Goal: Task Accomplishment & Management: Use online tool/utility

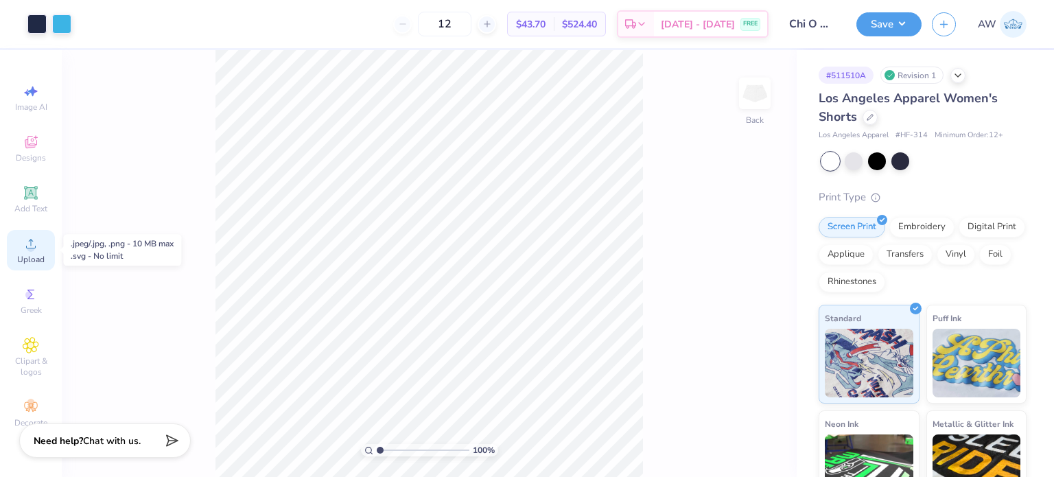
click at [30, 247] on circle at bounding box center [31, 248] width 8 height 8
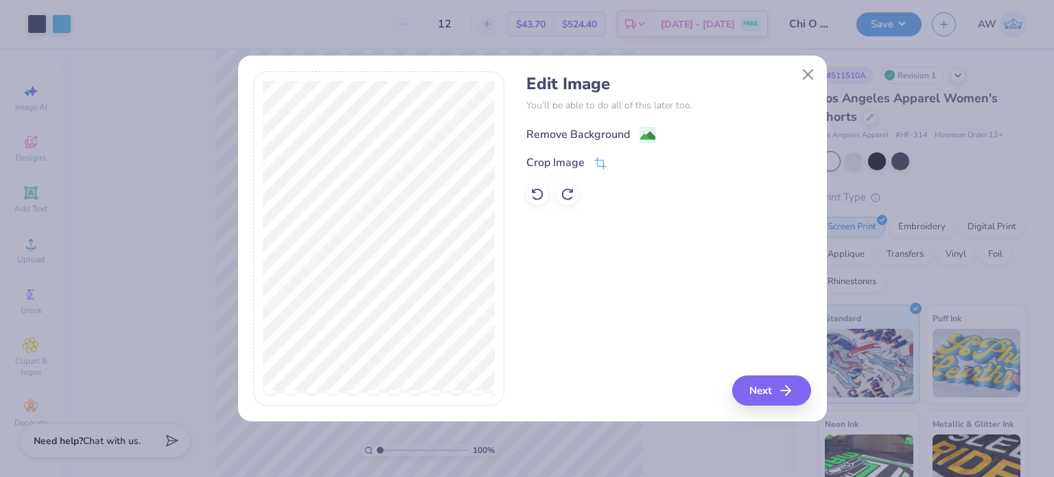
click at [606, 131] on div "Remove Background" at bounding box center [578, 134] width 104 height 16
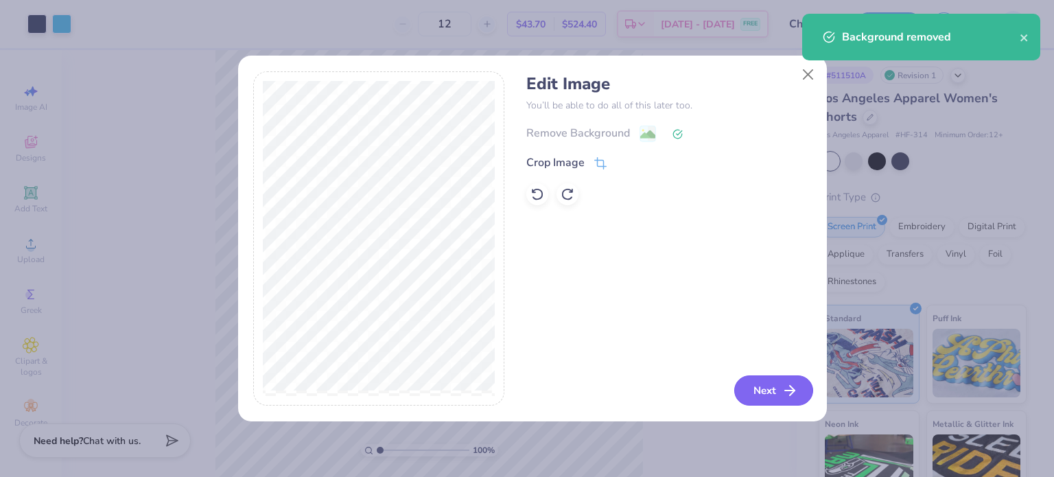
click at [751, 393] on button "Next" at bounding box center [773, 390] width 79 height 30
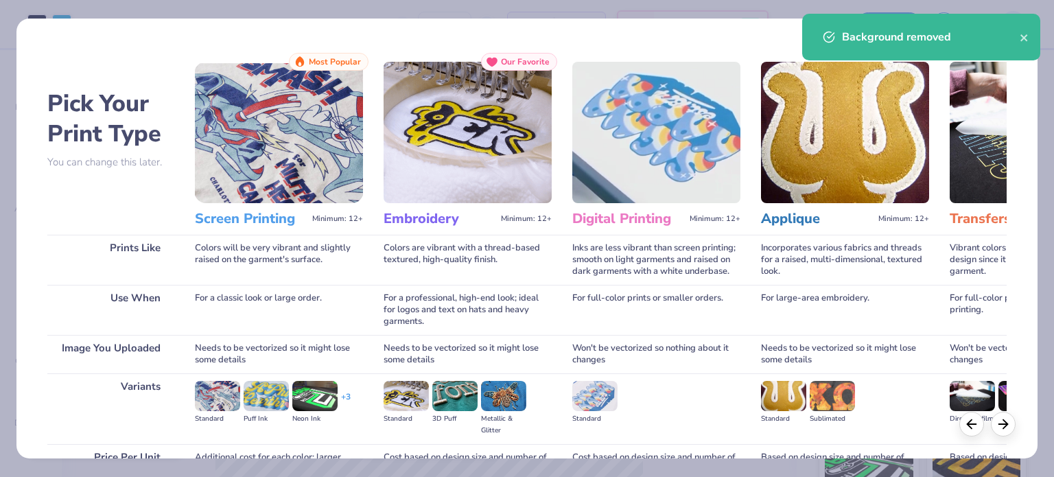
scroll to position [138, 0]
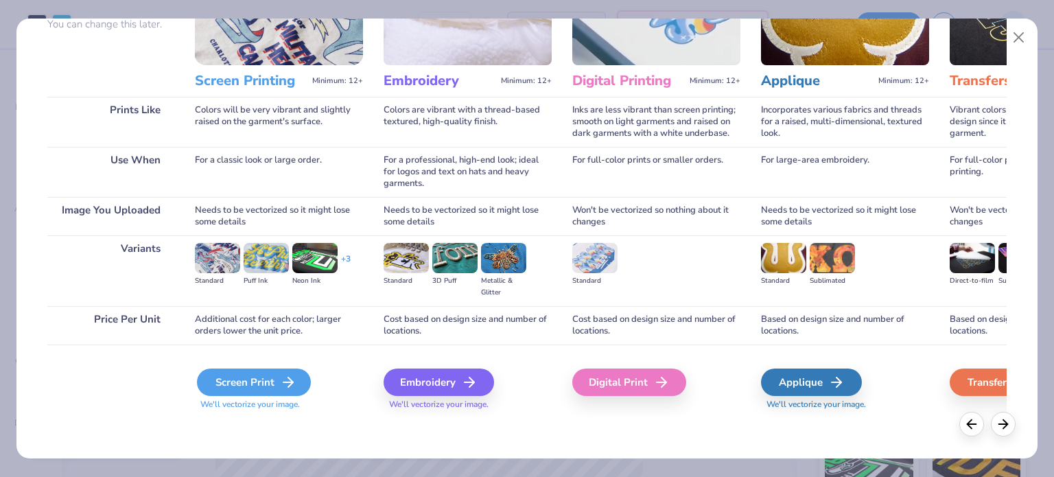
click at [258, 381] on div "Screen Print" at bounding box center [254, 382] width 114 height 27
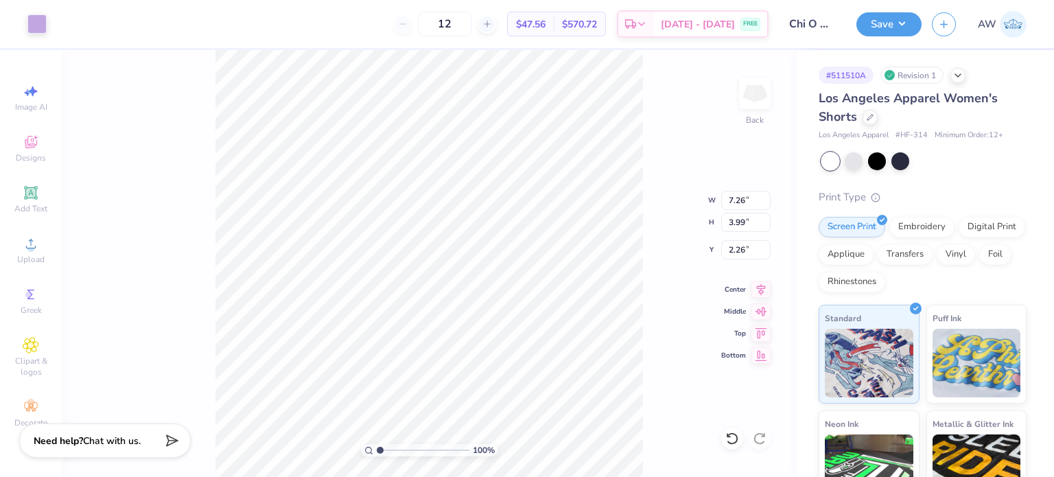
type input "3.52"
type input "1.93"
type input "4.50"
type input "3.76"
type input "2.46"
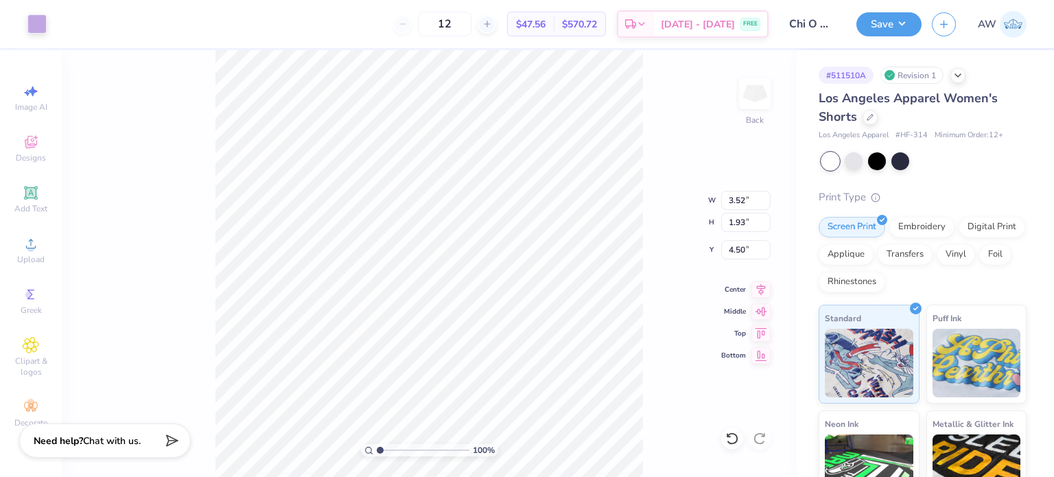
type input "4.23"
type input "4.25"
type input "2.71"
type input "2.89"
type input "2.23"
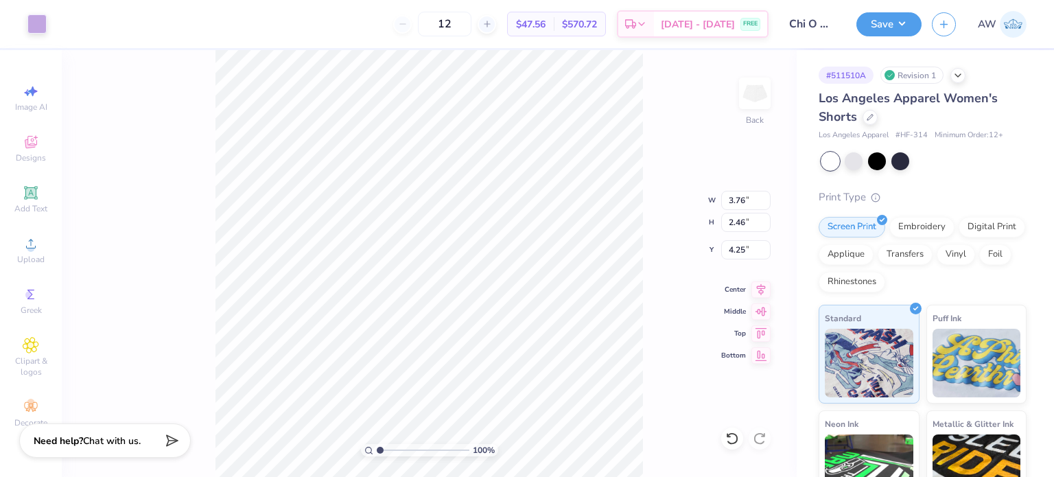
type input "4.50"
type input "4.25"
type input "3.07"
type input "2.01"
type input "4.64"
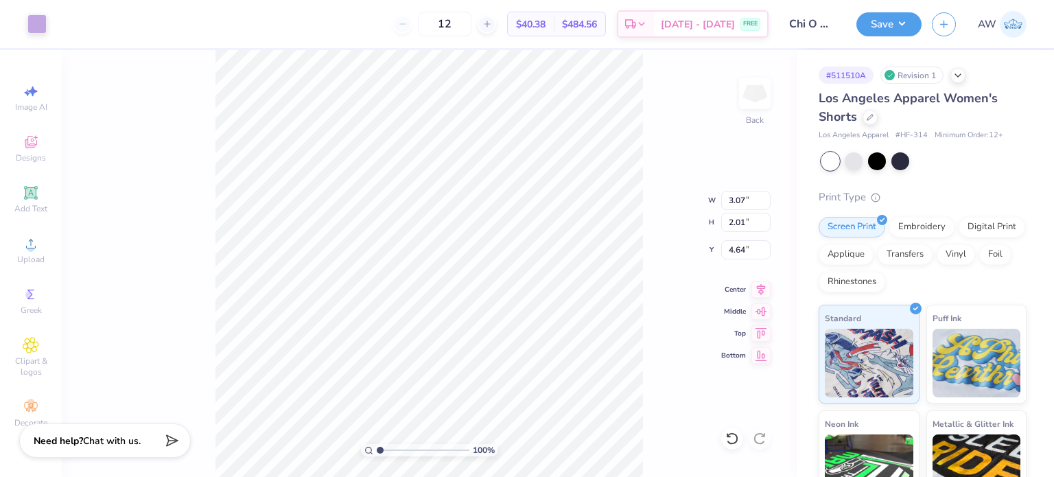
type input "4.41"
click at [868, 115] on icon at bounding box center [870, 116] width 7 height 7
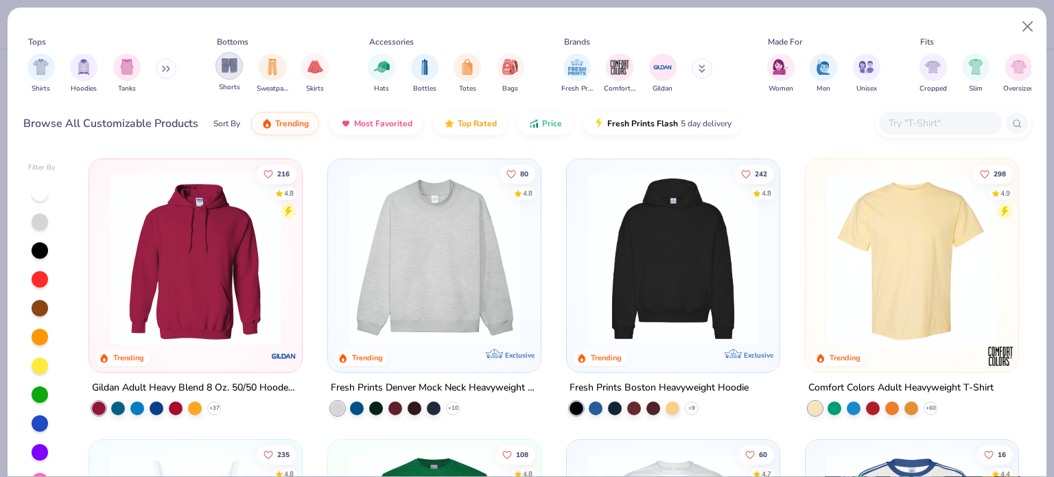
click at [232, 71] on img "filter for Shorts" at bounding box center [230, 66] width 16 height 16
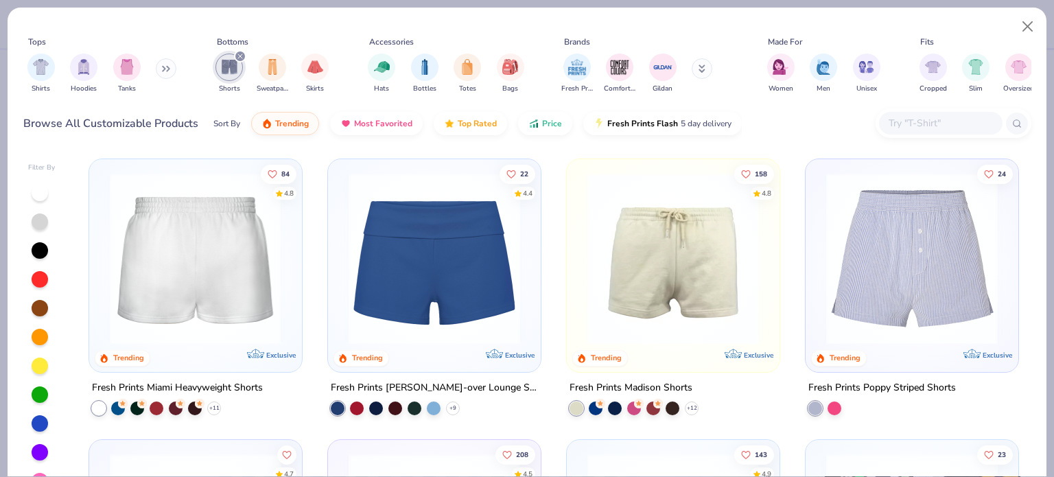
click at [198, 282] on div at bounding box center [195, 259] width 555 height 172
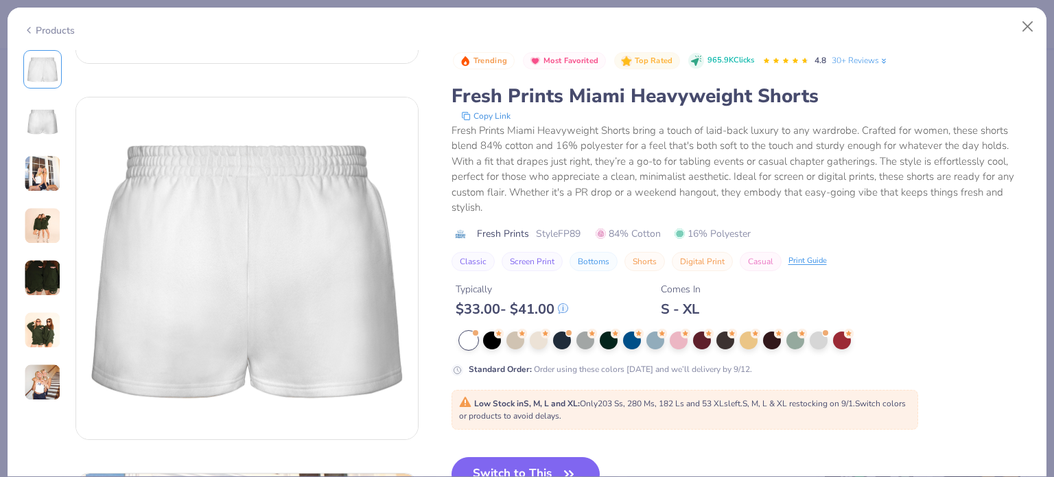
scroll to position [516, 0]
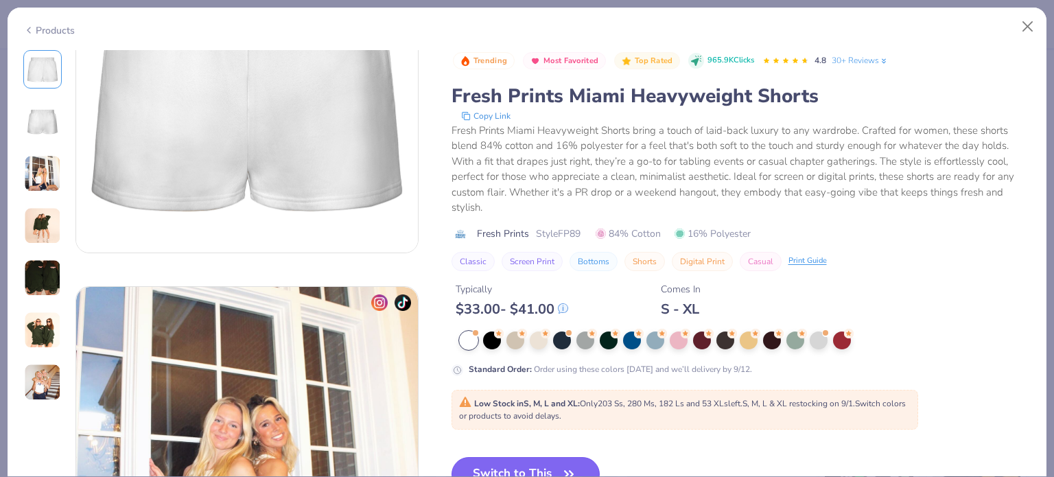
click at [535, 459] on button "Switch to This" at bounding box center [526, 474] width 149 height 34
type textarea "x"
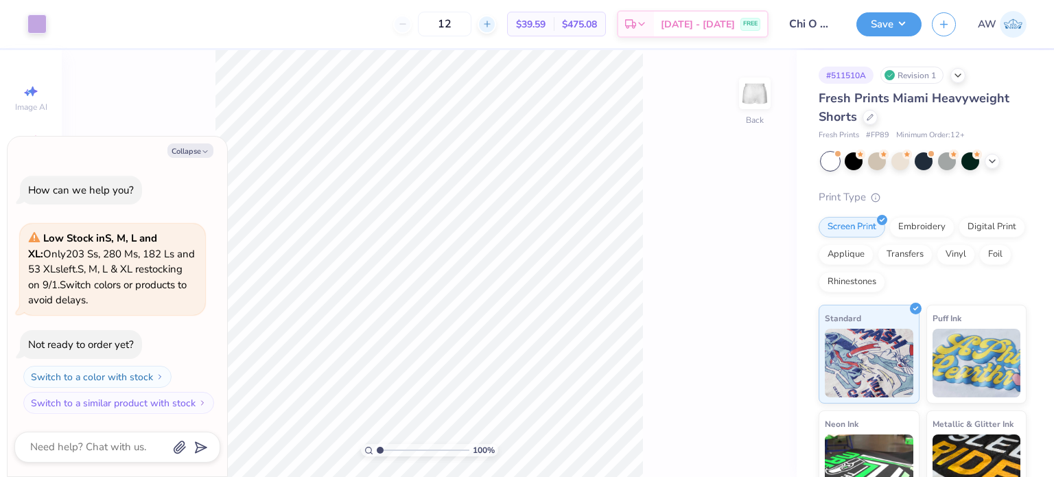
click at [492, 25] on icon at bounding box center [487, 24] width 10 height 10
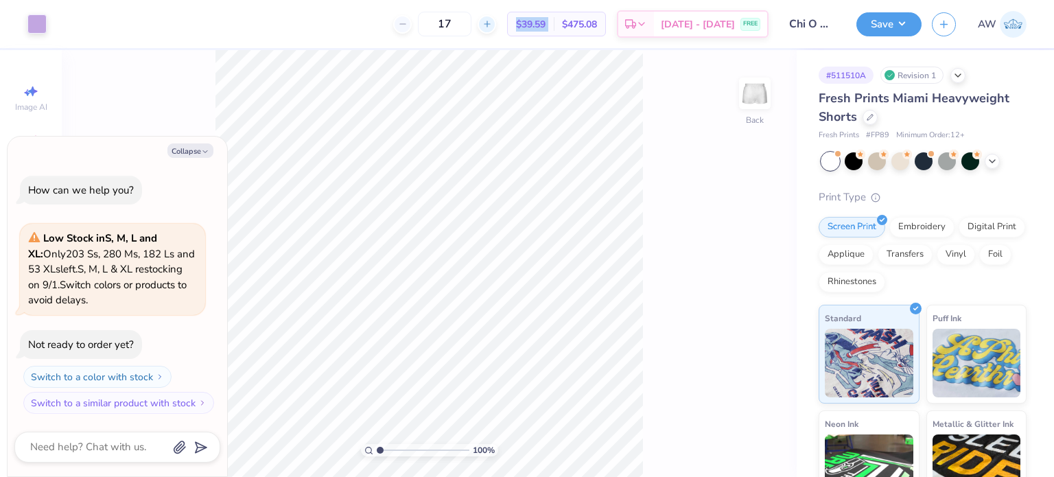
click at [492, 25] on icon at bounding box center [487, 24] width 10 height 10
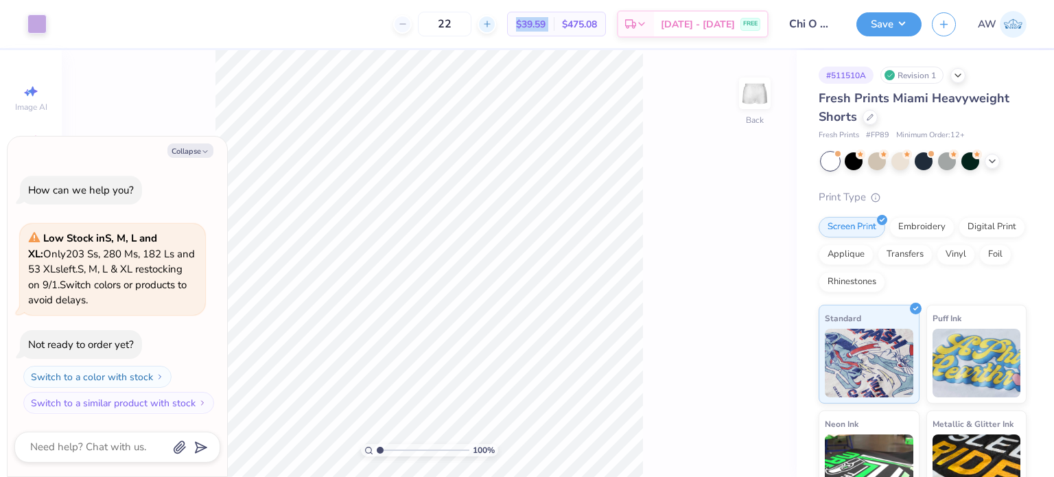
click at [492, 25] on icon at bounding box center [487, 24] width 10 height 10
type input "24"
click at [870, 120] on div at bounding box center [870, 115] width 15 height 15
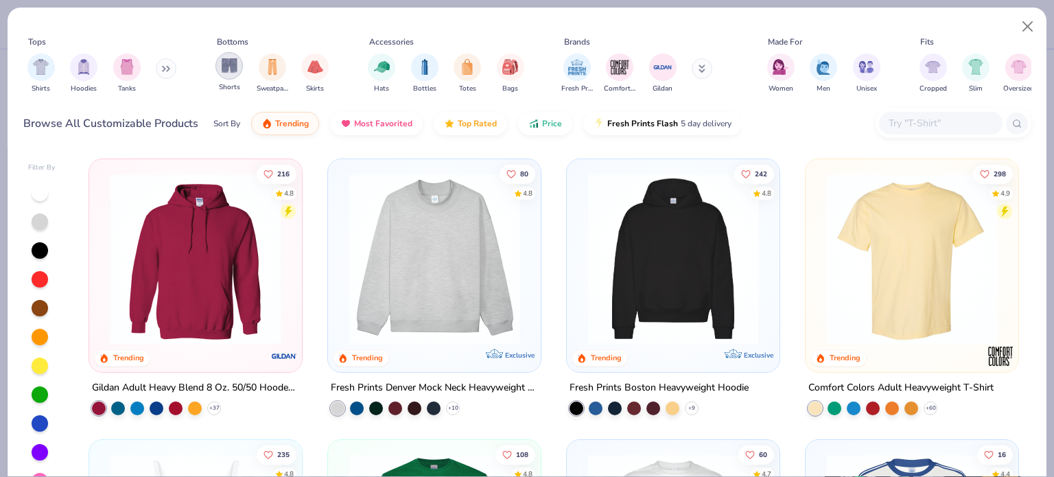
click at [236, 69] on img "filter for Shorts" at bounding box center [230, 66] width 16 height 16
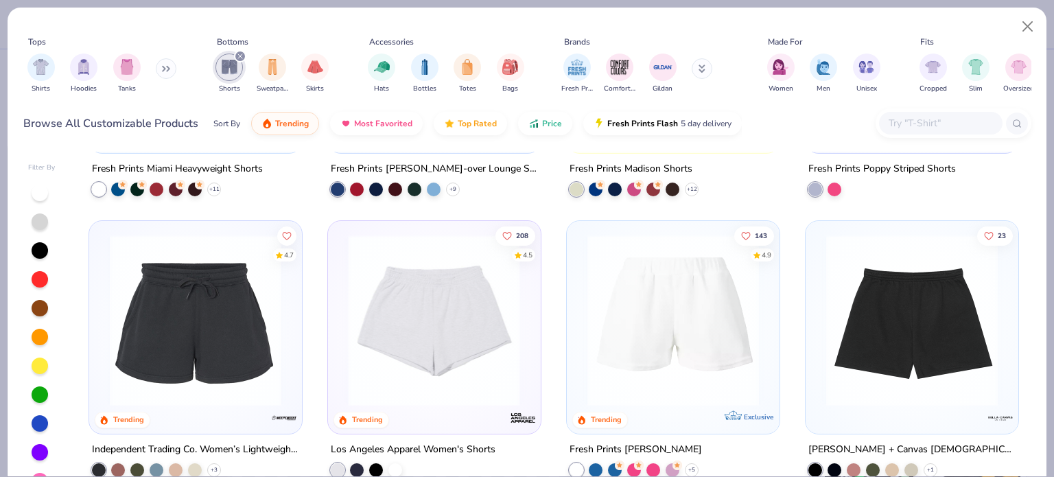
scroll to position [220, 0]
click at [438, 315] on img at bounding box center [434, 320] width 185 height 172
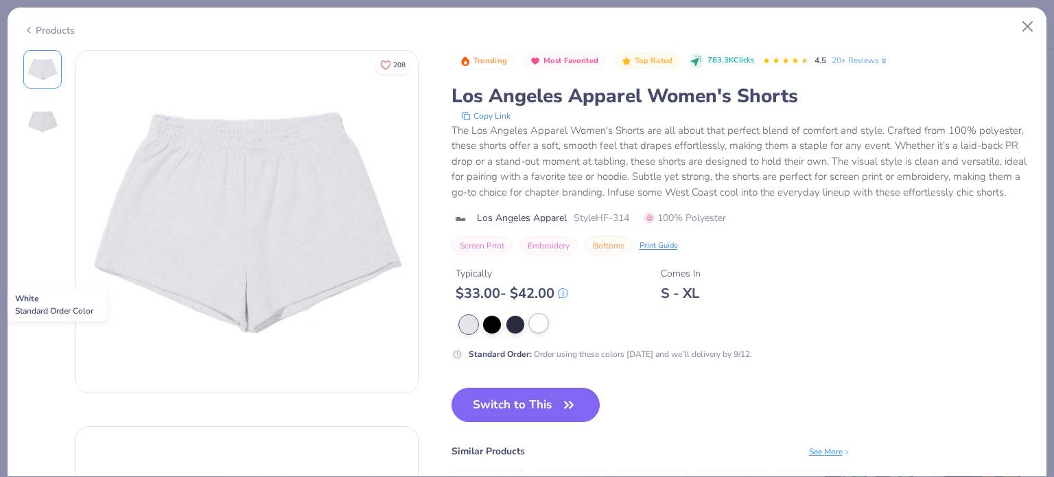
click at [539, 332] on div at bounding box center [539, 323] width 18 height 18
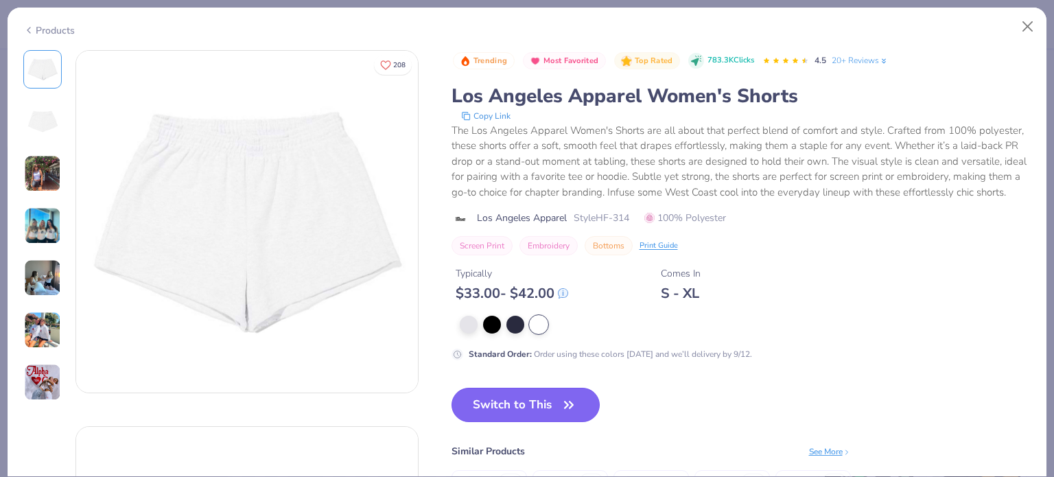
click at [524, 417] on button "Switch to This" at bounding box center [526, 405] width 149 height 34
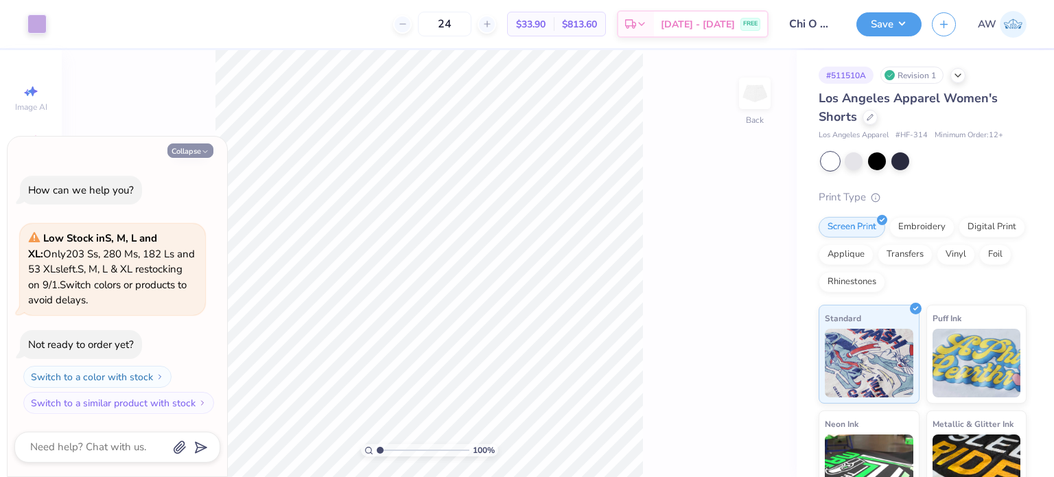
click at [194, 145] on button "Collapse" at bounding box center [190, 150] width 46 height 14
type textarea "x"
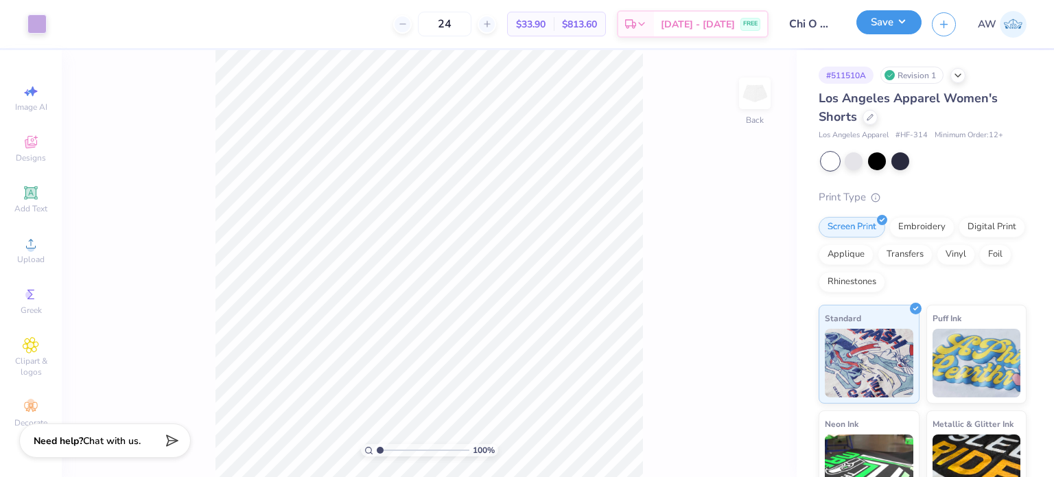
click at [871, 19] on button "Save" at bounding box center [889, 22] width 65 height 24
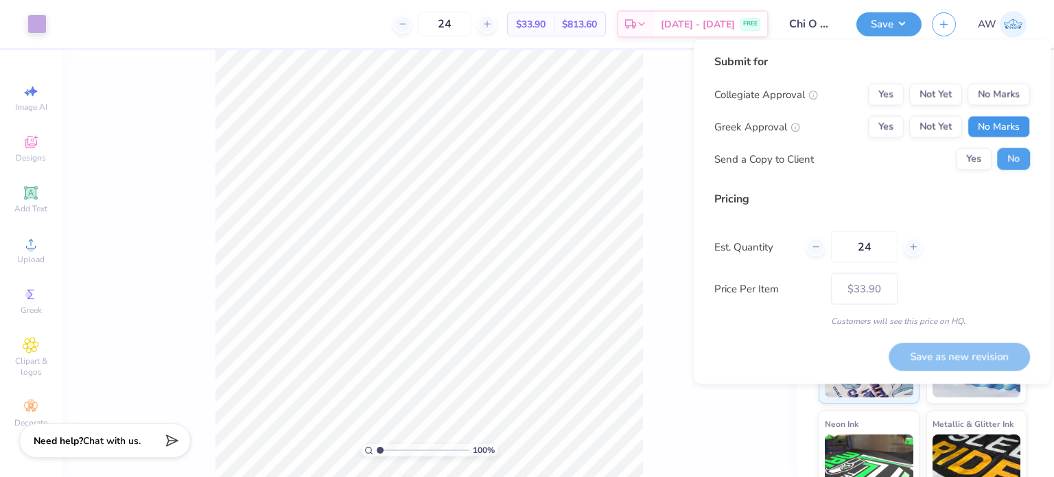
click at [989, 119] on button "No Marks" at bounding box center [999, 127] width 62 height 22
click at [997, 84] on button "No Marks" at bounding box center [999, 95] width 62 height 22
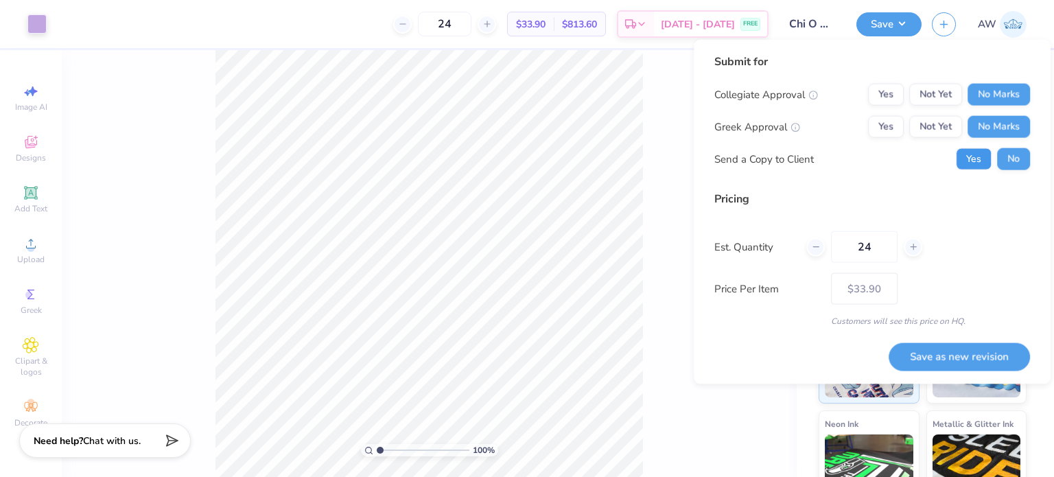
click at [970, 163] on button "Yes" at bounding box center [974, 159] width 36 height 22
click at [944, 355] on button "Save as new revision" at bounding box center [959, 355] width 141 height 27
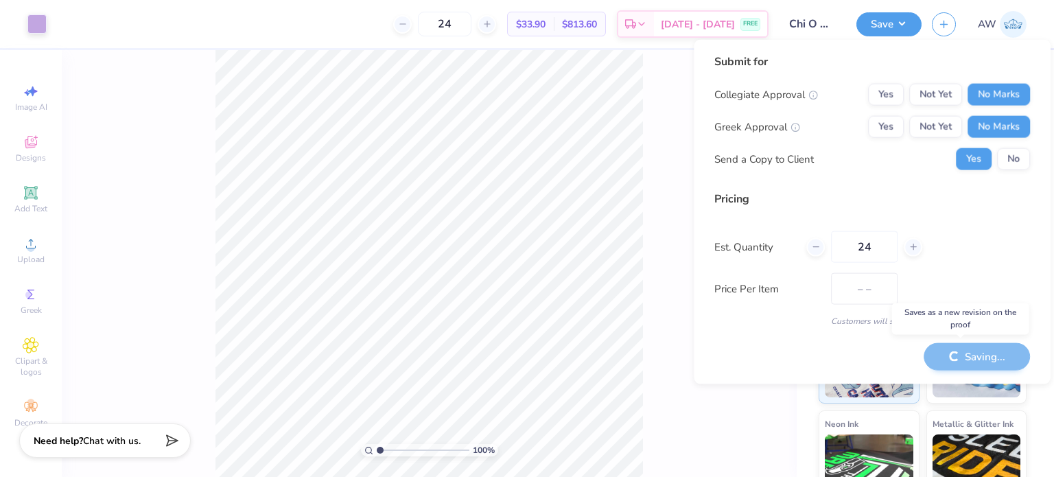
type input "$33.90"
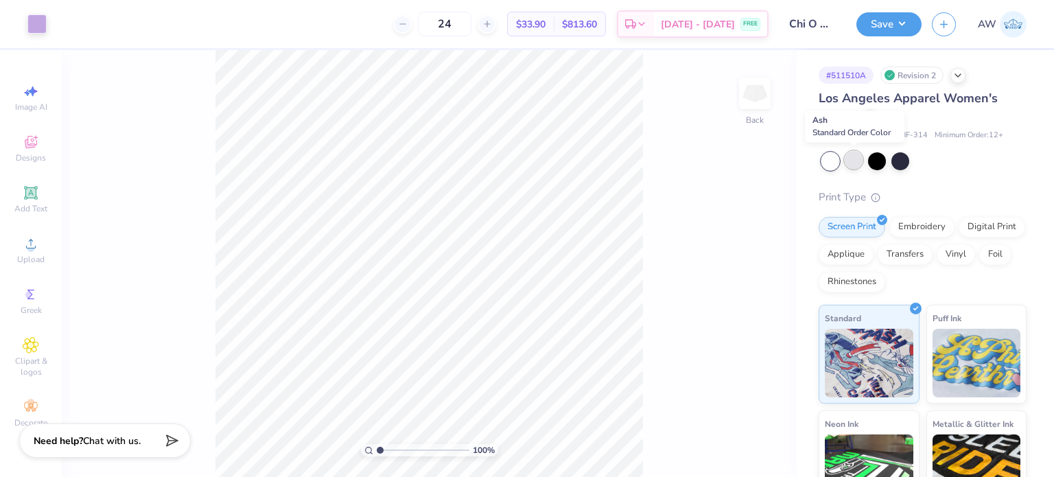
click at [858, 160] on div at bounding box center [854, 160] width 18 height 18
click at [833, 158] on div at bounding box center [831, 161] width 18 height 18
click at [903, 159] on div at bounding box center [901, 160] width 18 height 18
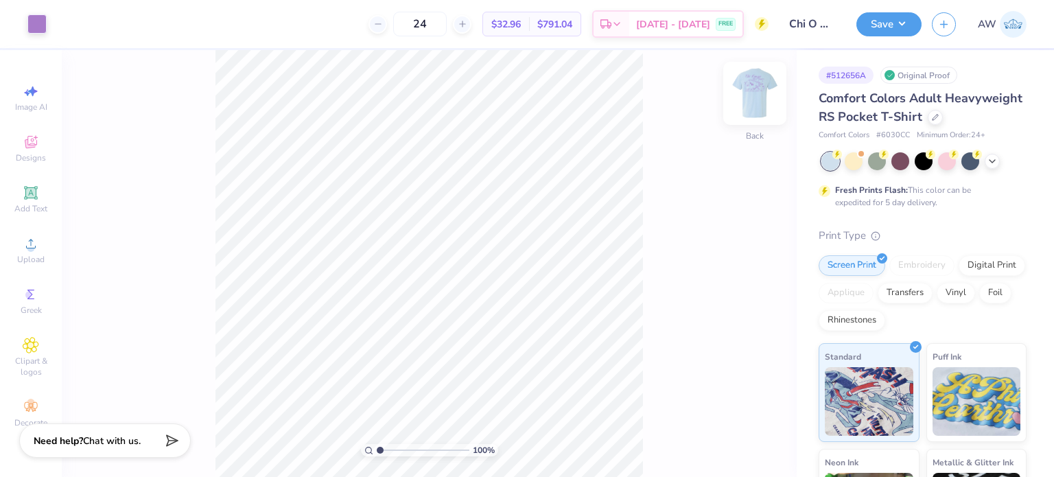
click at [747, 90] on img at bounding box center [754, 93] width 55 height 55
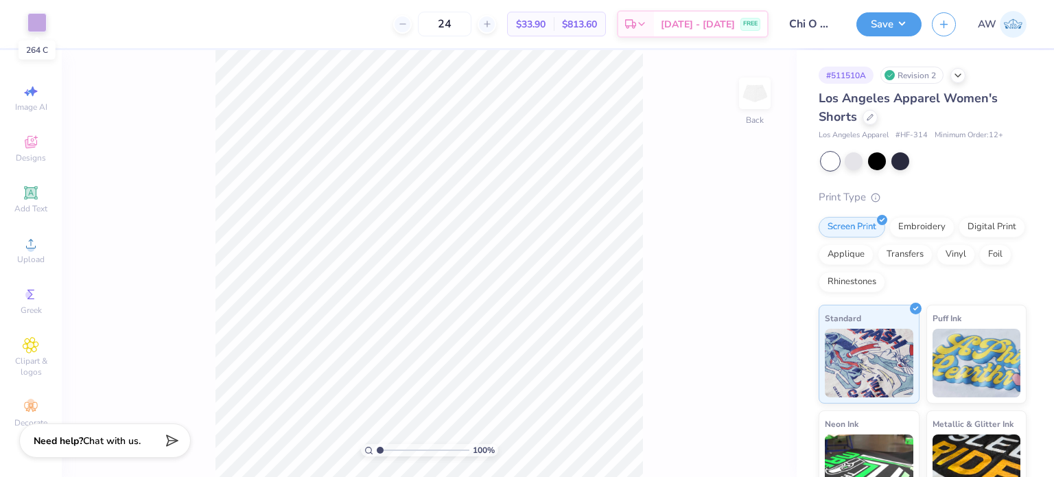
click at [37, 24] on div at bounding box center [36, 22] width 19 height 19
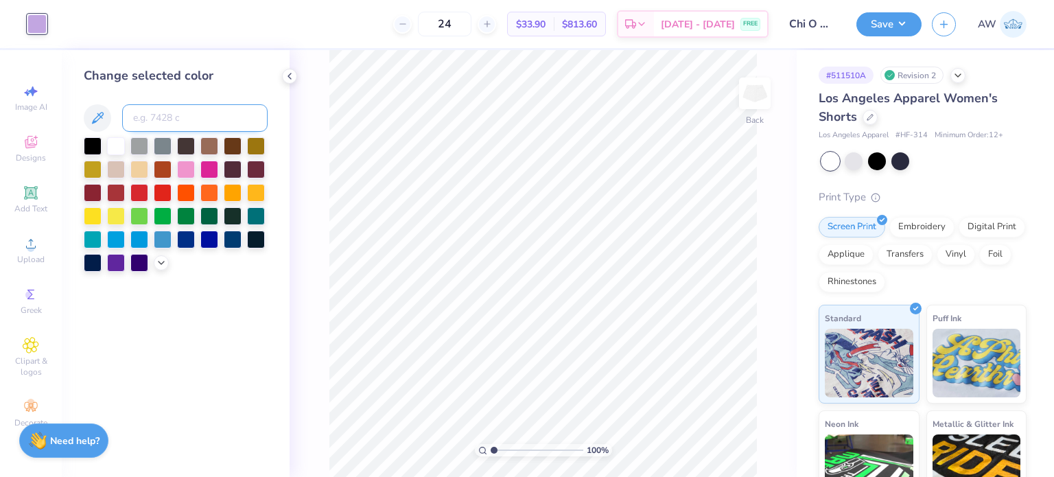
click at [181, 115] on input at bounding box center [194, 117] width 145 height 27
type input "2577"
click at [324, 268] on div "100 % Back" at bounding box center [543, 263] width 507 height 427
click at [291, 75] on icon at bounding box center [289, 76] width 11 height 11
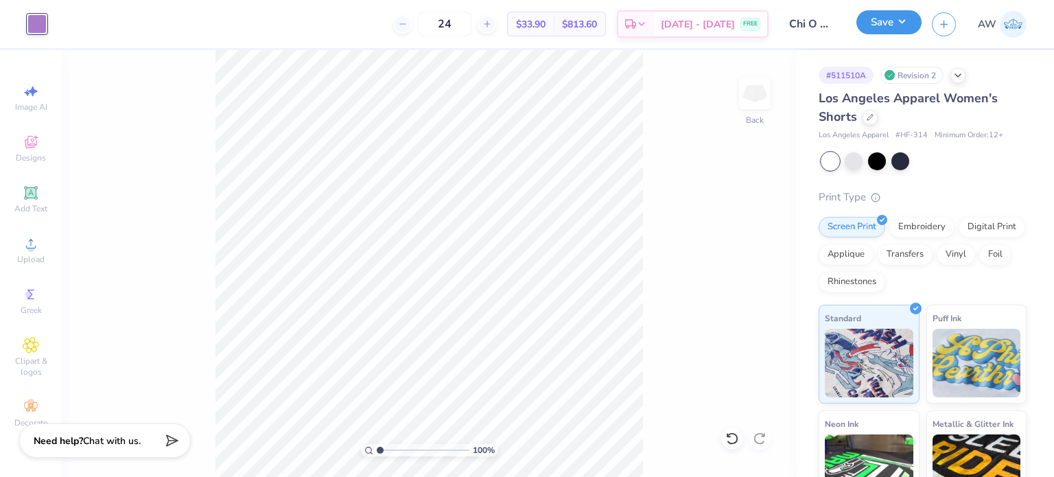
click at [876, 23] on button "Save" at bounding box center [889, 22] width 65 height 24
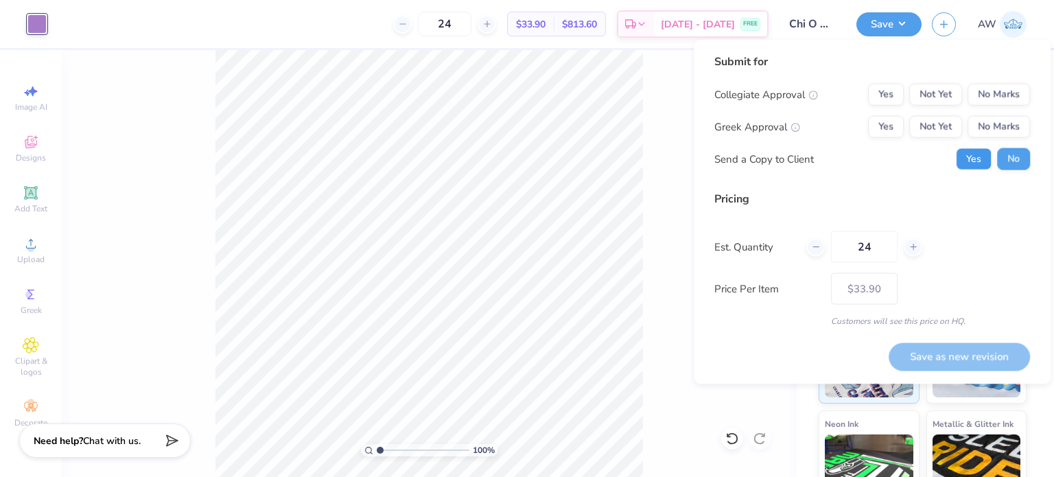
click at [976, 156] on button "Yes" at bounding box center [974, 159] width 36 height 22
click at [998, 117] on button "No Marks" at bounding box center [999, 127] width 62 height 22
click at [999, 95] on button "No Marks" at bounding box center [999, 95] width 62 height 22
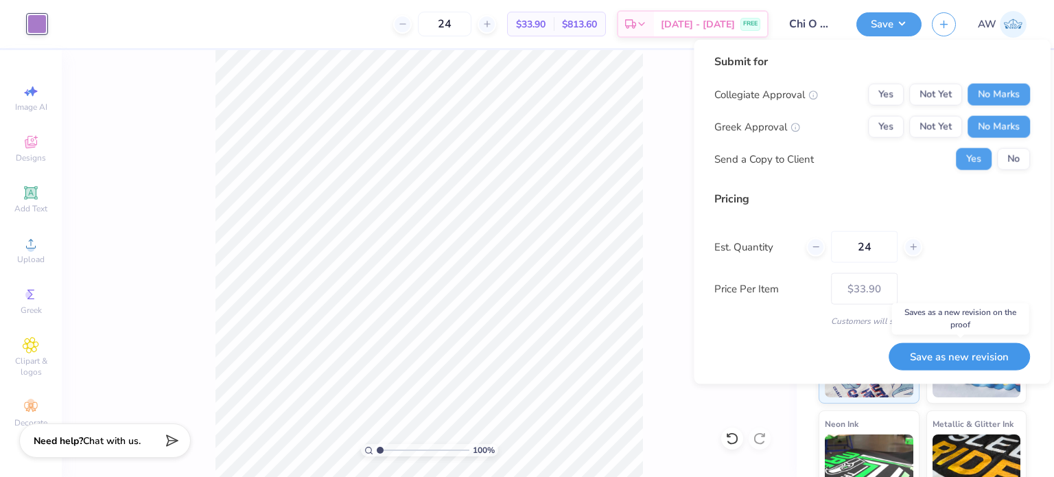
click at [947, 356] on button "Save as new revision" at bounding box center [959, 355] width 141 height 27
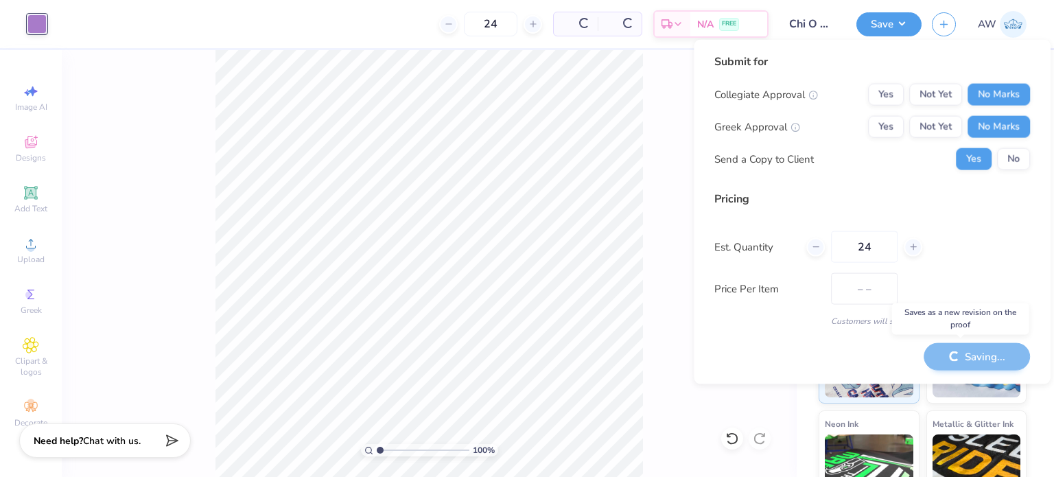
type input "$33.90"
